Goal: Entertainment & Leisure: Consume media (video, audio)

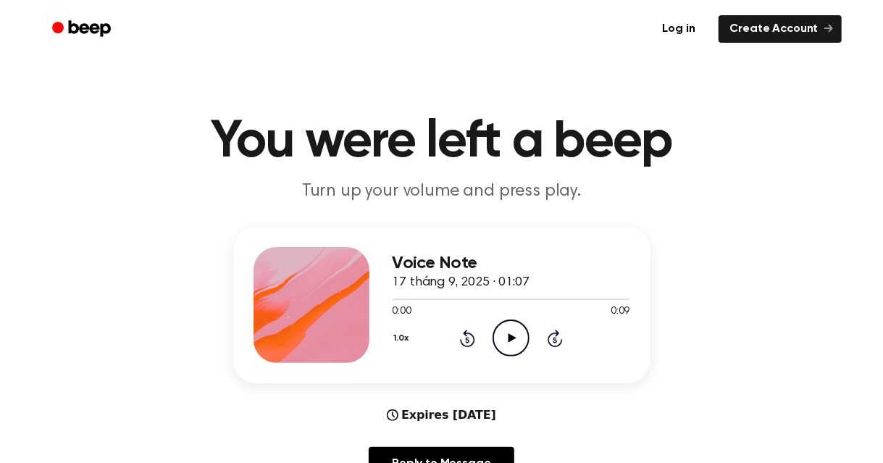
click at [499, 334] on icon "Play Audio" at bounding box center [511, 338] width 37 height 37
click at [632, 72] on main "You were left a beep Turn up your volume and press play. Voice Note 17 tháng 9,…" at bounding box center [441, 467] width 883 height 934
click at [515, 336] on icon "Play Audio" at bounding box center [511, 338] width 37 height 37
click at [517, 339] on icon "Play Audio" at bounding box center [511, 338] width 37 height 37
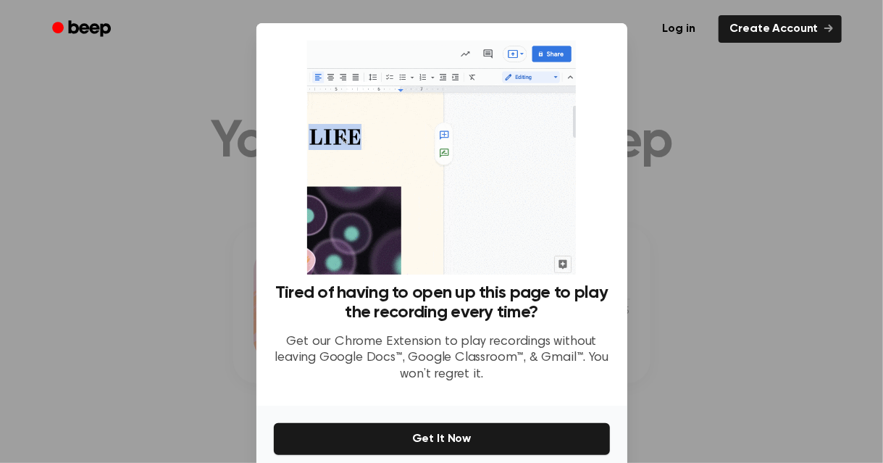
click at [722, 145] on div at bounding box center [441, 231] width 883 height 463
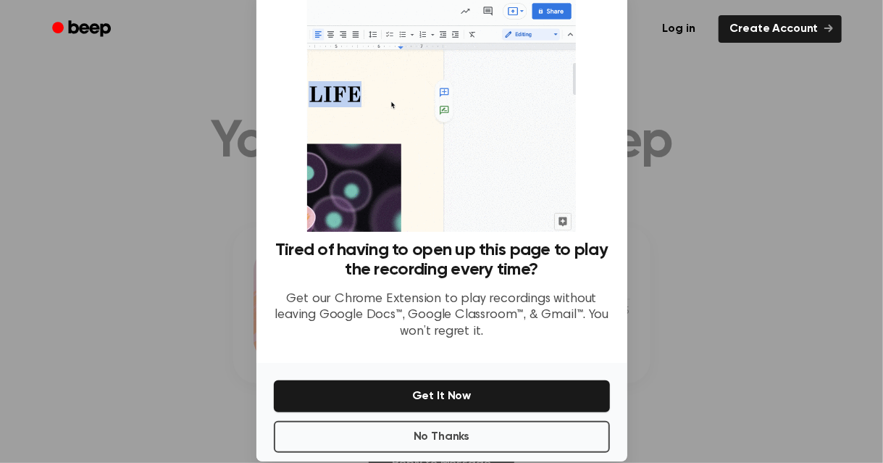
scroll to position [64, 0]
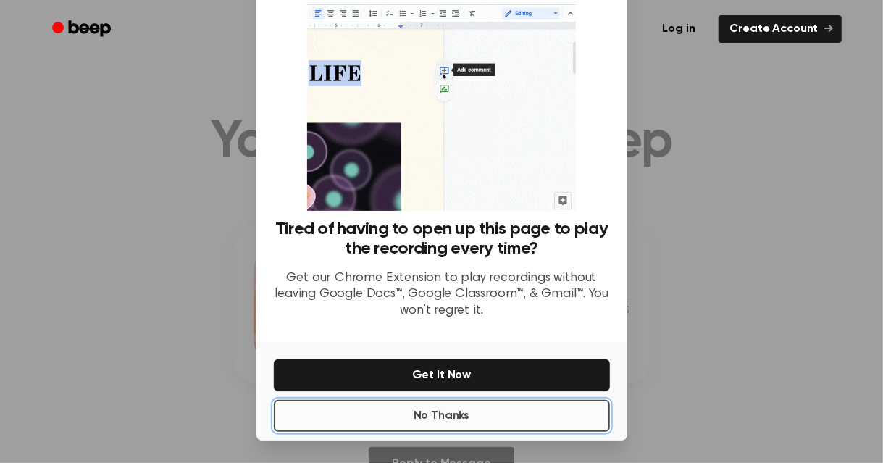
click at [423, 421] on button "No Thanks" at bounding box center [442, 416] width 336 height 32
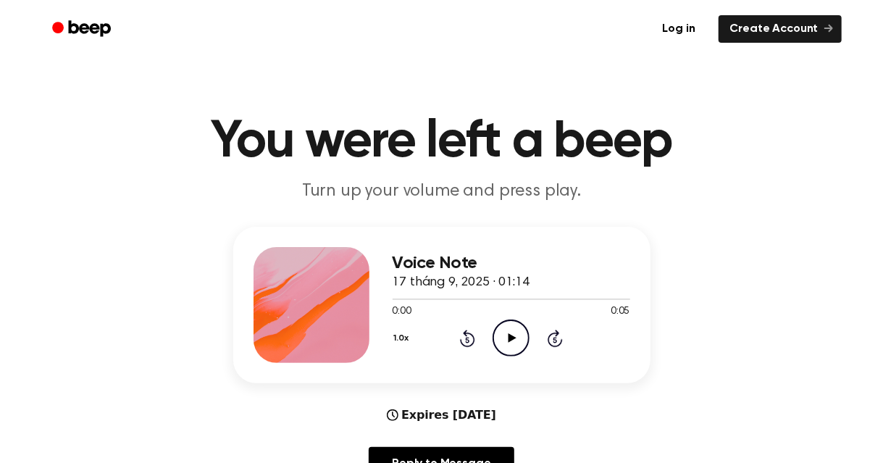
click at [525, 333] on icon "Play Audio" at bounding box center [511, 338] width 37 height 37
